Goal: Information Seeking & Learning: Check status

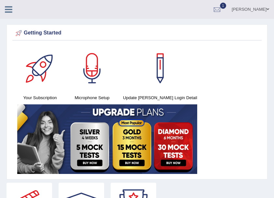
click at [7, 6] on icon at bounding box center [8, 9] width 7 height 8
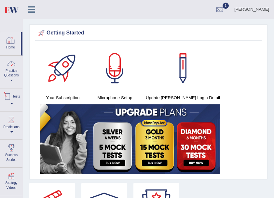
click at [11, 106] on link "Tests" at bounding box center [11, 98] width 22 height 21
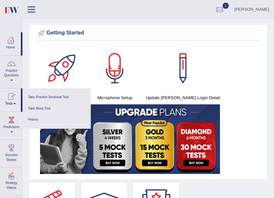
click at [33, 118] on link "History" at bounding box center [57, 119] width 62 height 11
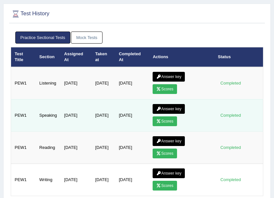
scroll to position [43, 0]
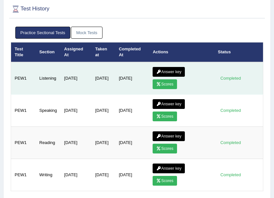
click at [168, 80] on link "Scores" at bounding box center [164, 84] width 24 height 10
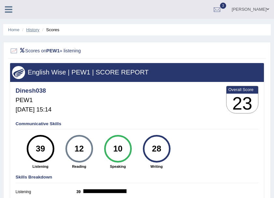
click at [27, 31] on link "History" at bounding box center [32, 29] width 13 height 5
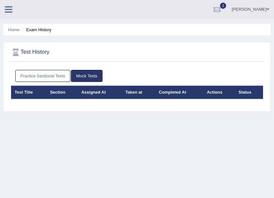
click at [54, 75] on link "Practice Sectional Tests" at bounding box center [42, 76] width 55 height 12
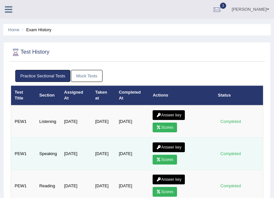
click at [173, 158] on link "Scores" at bounding box center [164, 160] width 24 height 10
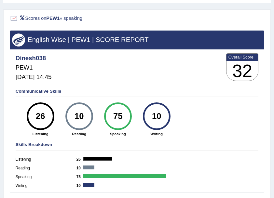
scroll to position [21, 0]
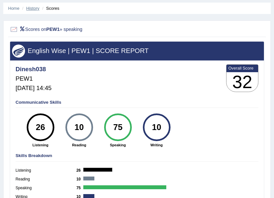
click at [30, 9] on link "History" at bounding box center [32, 8] width 13 height 5
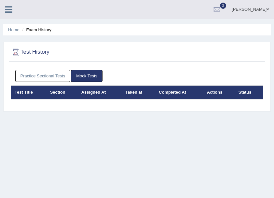
click at [59, 74] on link "Practice Sectional Tests" at bounding box center [42, 76] width 55 height 12
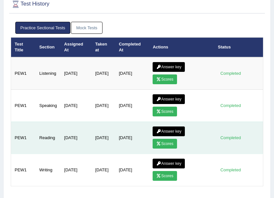
scroll to position [65, 0]
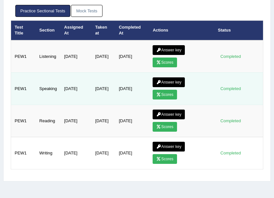
click at [171, 93] on link "Scores" at bounding box center [164, 95] width 24 height 10
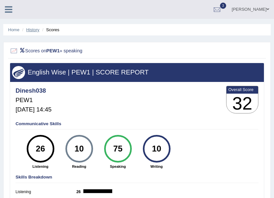
click at [32, 30] on link "History" at bounding box center [32, 29] width 13 height 5
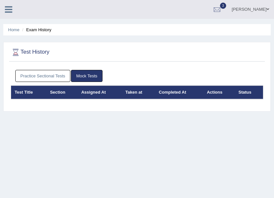
click at [58, 71] on link "Practice Sectional Tests" at bounding box center [42, 76] width 55 height 12
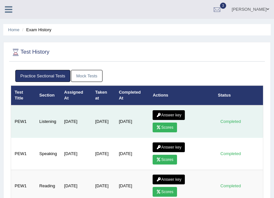
click at [168, 124] on link "Scores" at bounding box center [164, 127] width 24 height 10
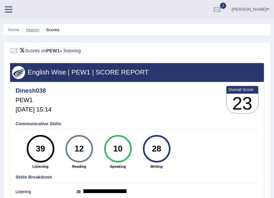
click at [31, 31] on link "History" at bounding box center [32, 29] width 13 height 5
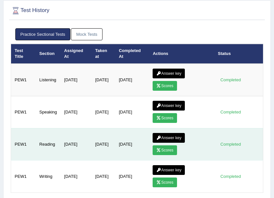
scroll to position [43, 0]
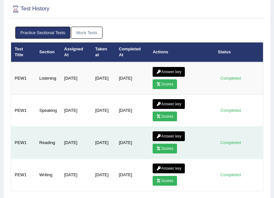
click at [170, 145] on link "Scores" at bounding box center [164, 149] width 24 height 10
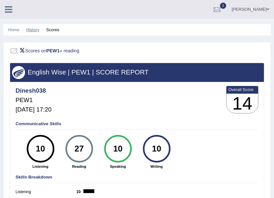
click at [38, 30] on link "History" at bounding box center [32, 29] width 13 height 5
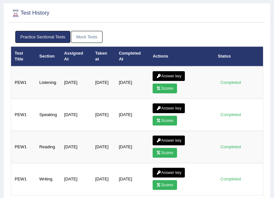
scroll to position [108, 0]
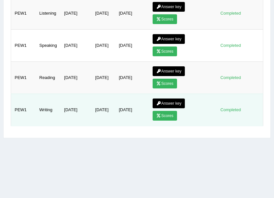
click at [161, 114] on icon at bounding box center [158, 116] width 5 height 4
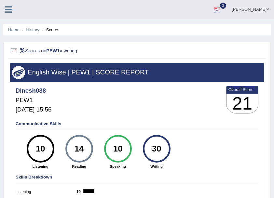
click at [222, 10] on div at bounding box center [217, 10] width 10 height 10
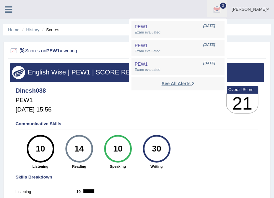
click at [183, 84] on strong "See All Alerts" at bounding box center [175, 83] width 29 height 5
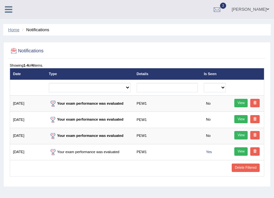
click at [11, 29] on link "Home" at bounding box center [13, 29] width 11 height 5
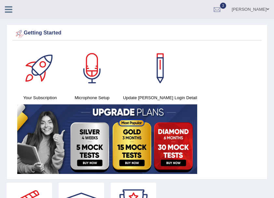
click at [6, 11] on icon at bounding box center [8, 9] width 7 height 8
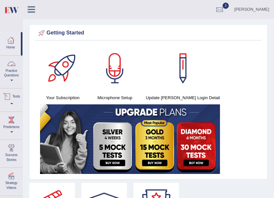
click at [13, 104] on span at bounding box center [11, 103] width 3 height 1
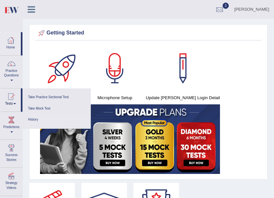
click at [33, 118] on link "History" at bounding box center [57, 119] width 62 height 11
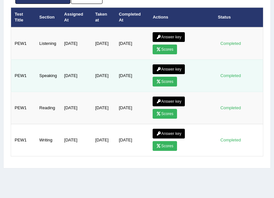
scroll to position [65, 0]
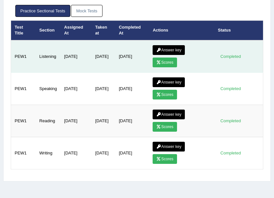
click at [167, 49] on link "Answer key" at bounding box center [168, 50] width 32 height 10
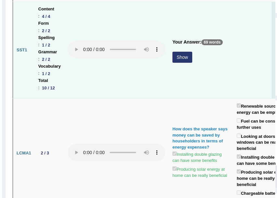
scroll to position [130, 0]
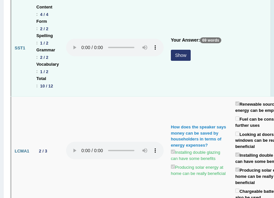
click at [179, 54] on button "Show" at bounding box center [181, 55] width 20 height 11
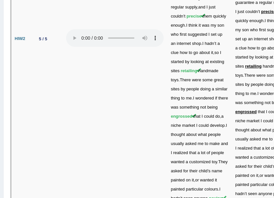
scroll to position [2376, 0]
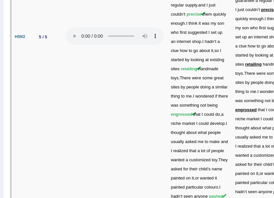
drag, startPoint x: 253, startPoint y: 147, endPoint x: 240, endPoint y: 147, distance: 13.3
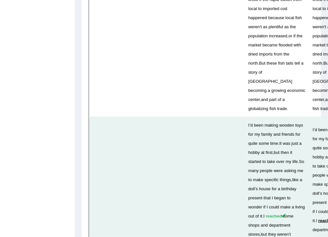
scroll to position [2107, 0]
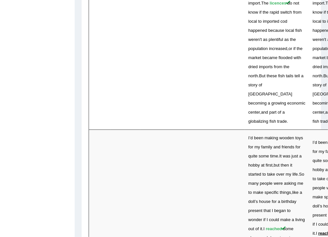
drag, startPoint x: 79, startPoint y: 121, endPoint x: 91, endPoint y: 118, distance: 11.9
drag, startPoint x: 73, startPoint y: 123, endPoint x: 46, endPoint y: 125, distance: 27.6
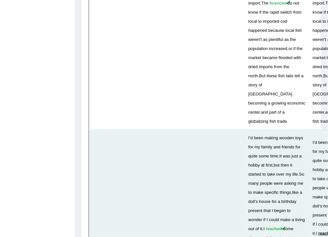
drag, startPoint x: 46, startPoint y: 125, endPoint x: 188, endPoint y: 108, distance: 143.6
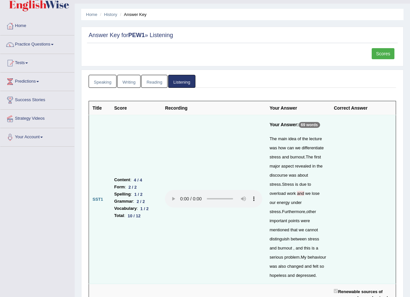
scroll to position [0, 0]
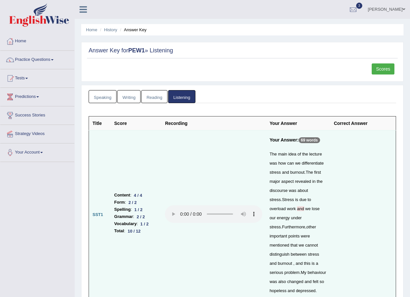
click at [154, 96] on link "Reading" at bounding box center [154, 96] width 26 height 13
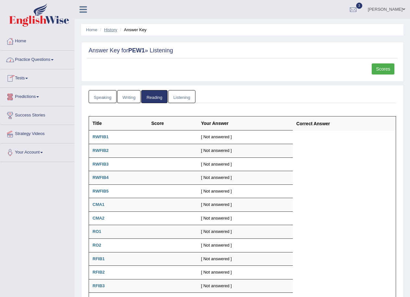
click at [110, 29] on link "History" at bounding box center [110, 29] width 13 height 5
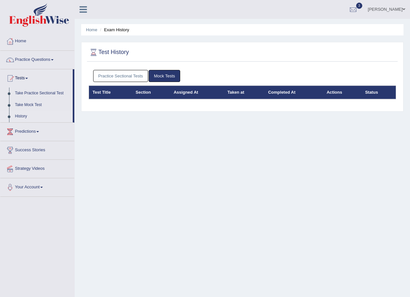
click at [135, 77] on link "Practice Sectional Tests" at bounding box center [120, 76] width 55 height 12
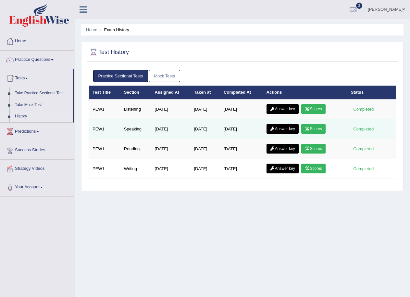
click at [314, 126] on link "Scores" at bounding box center [313, 129] width 24 height 10
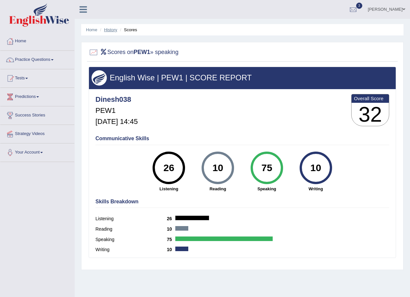
click at [104, 29] on link "History" at bounding box center [110, 29] width 13 height 5
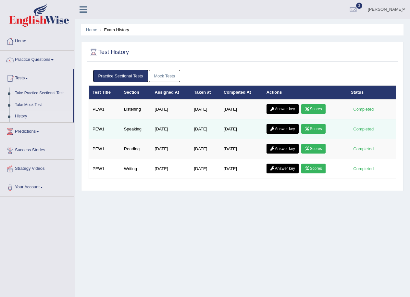
click at [279, 127] on link "Answer key" at bounding box center [283, 129] width 32 height 10
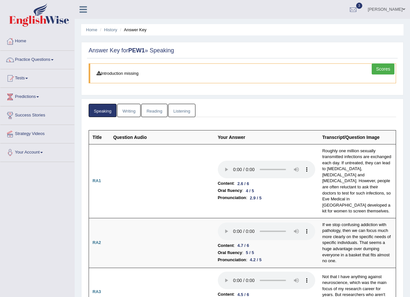
click at [388, 67] on link "Scores" at bounding box center [383, 68] width 23 height 11
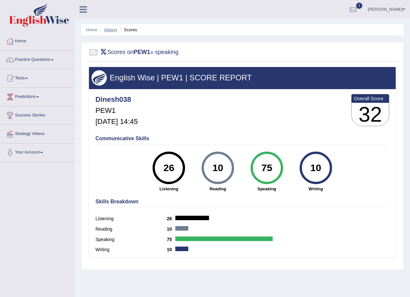
click at [109, 29] on link "History" at bounding box center [110, 29] width 13 height 5
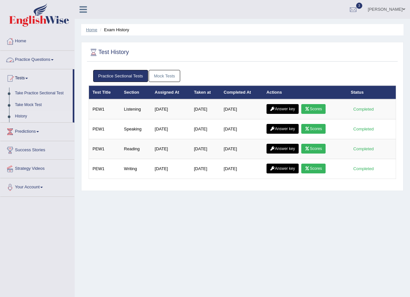
click at [91, 30] on link "Home" at bounding box center [91, 29] width 11 height 5
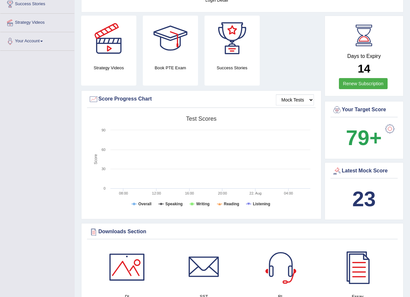
scroll to position [100, 0]
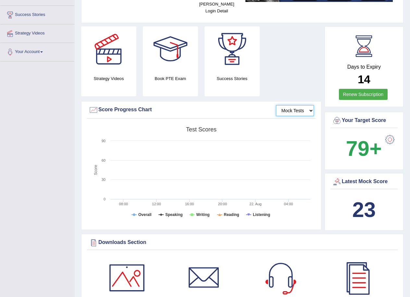
click at [287, 105] on select "Mock Tests" at bounding box center [295, 110] width 38 height 11
click at [276, 105] on select "Mock Tests" at bounding box center [295, 110] width 38 height 11
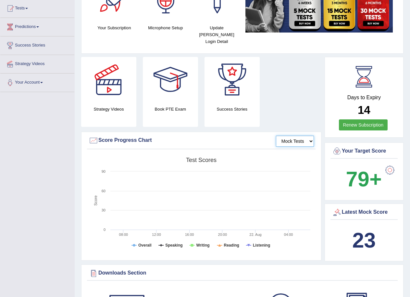
scroll to position [68, 0]
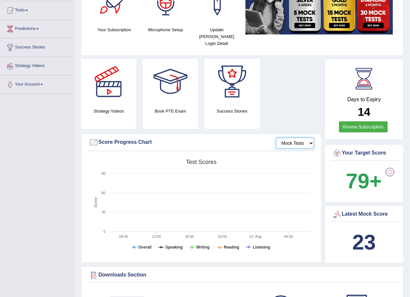
click at [173, 193] on rect at bounding box center [201, 206] width 225 height 101
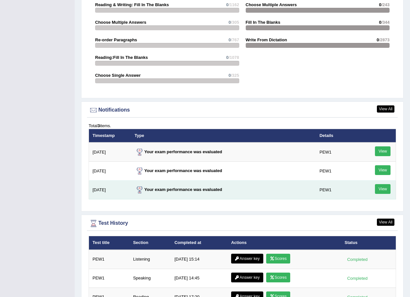
scroll to position [685, 0]
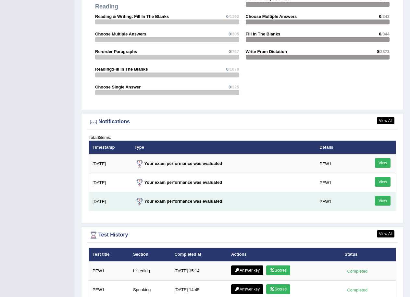
click at [379, 196] on link "View" at bounding box center [383, 201] width 16 height 10
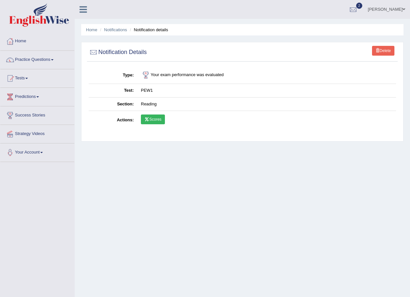
click at [161, 119] on link "Scores" at bounding box center [153, 119] width 24 height 10
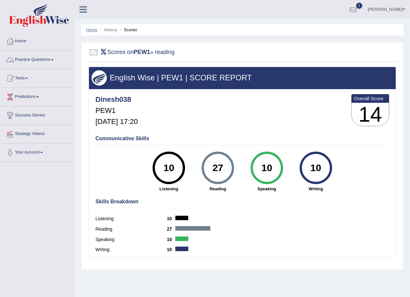
click at [96, 29] on link "Home" at bounding box center [91, 29] width 11 height 5
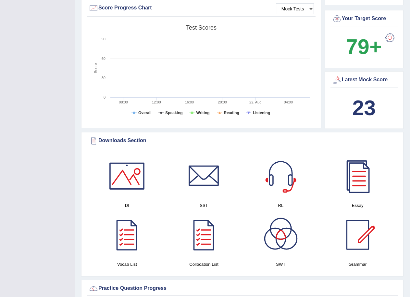
scroll to position [162, 0]
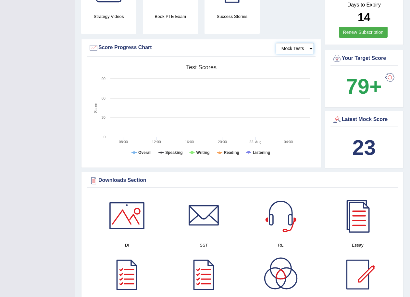
click at [294, 43] on select "Mock Tests" at bounding box center [295, 48] width 38 height 11
click at [294, 46] on select "Mock Tests" at bounding box center [295, 48] width 38 height 11
click at [295, 43] on select "Mock Tests" at bounding box center [295, 48] width 38 height 11
click at [276, 43] on select "Mock Tests" at bounding box center [295, 48] width 38 height 11
click at [294, 43] on select "Mock Tests" at bounding box center [295, 48] width 38 height 11
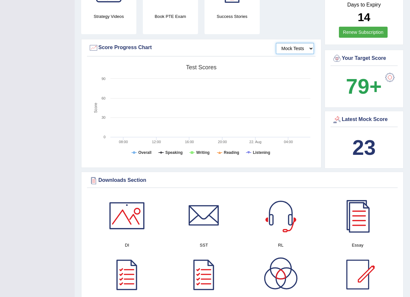
click at [276, 43] on select "Mock Tests" at bounding box center [295, 48] width 38 height 11
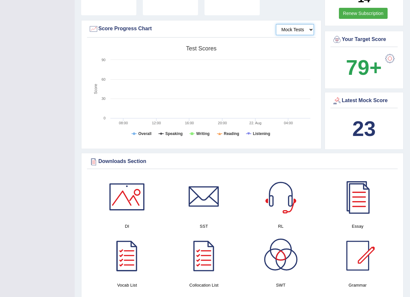
scroll to position [179, 0]
